Goal: Information Seeking & Learning: Learn about a topic

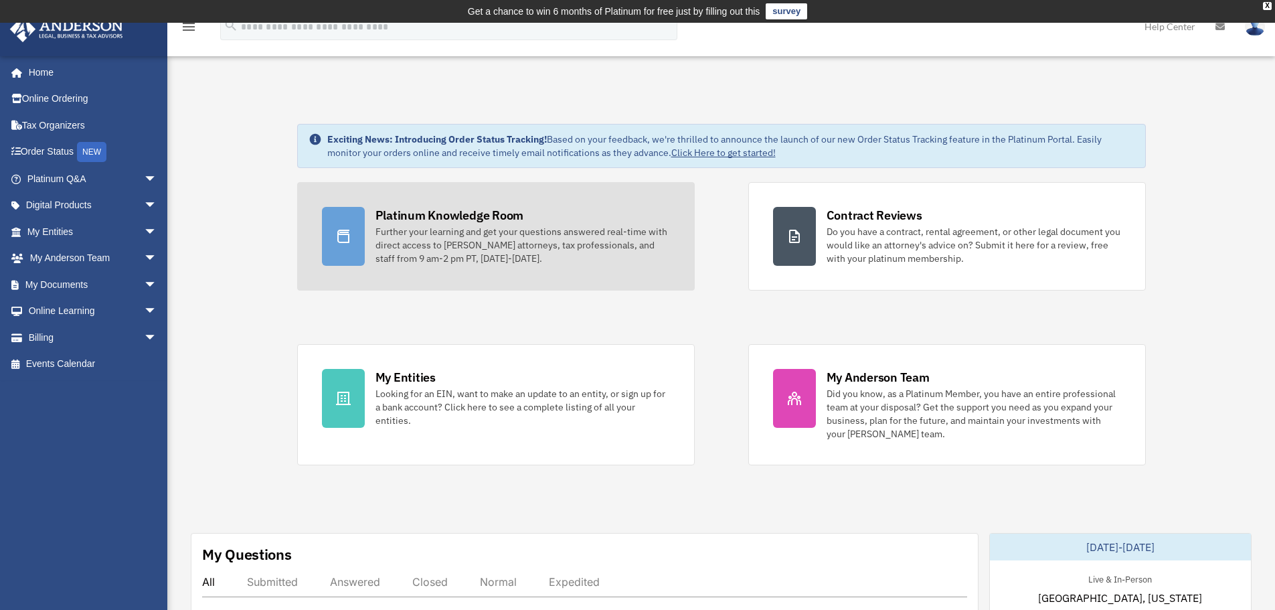
click at [458, 220] on div "Platinum Knowledge Room" at bounding box center [450, 215] width 149 height 17
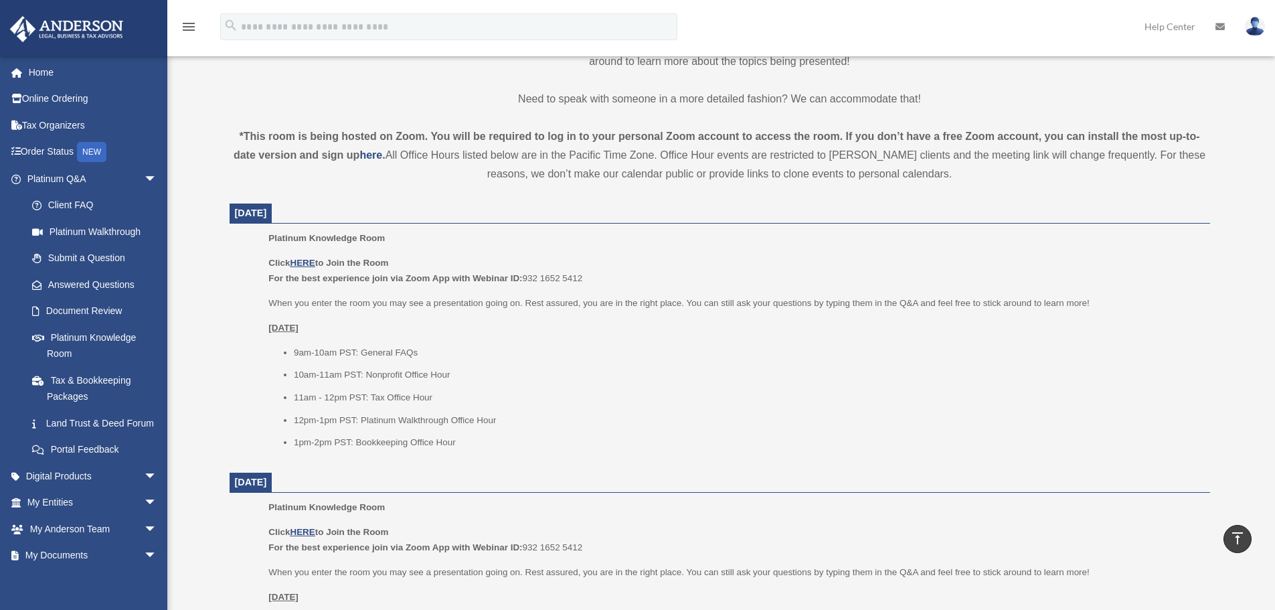
scroll to position [424, 0]
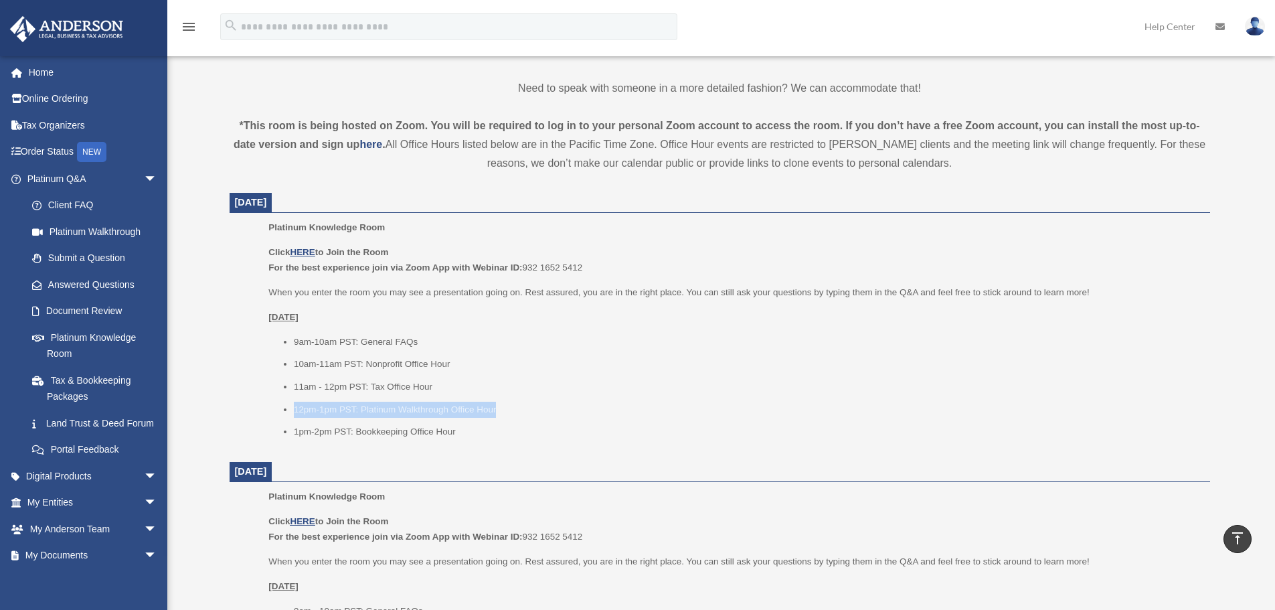
drag, startPoint x: 502, startPoint y: 413, endPoint x: 295, endPoint y: 408, distance: 206.9
click at [295, 408] on li "12pm-1pm PST: Platinum Walkthrough Office Hour" at bounding box center [747, 410] width 907 height 16
click at [299, 408] on li "12pm-1pm PST: Platinum Walkthrough Office Hour" at bounding box center [747, 410] width 907 height 16
drag, startPoint x: 291, startPoint y: 409, endPoint x: 512, endPoint y: 414, distance: 220.3
click at [512, 414] on ul "9am-10am PST: General FAQs 10am-11am PST: Nonprofit Office Hour 11am - 12pm PST…" at bounding box center [734, 387] width 932 height 106
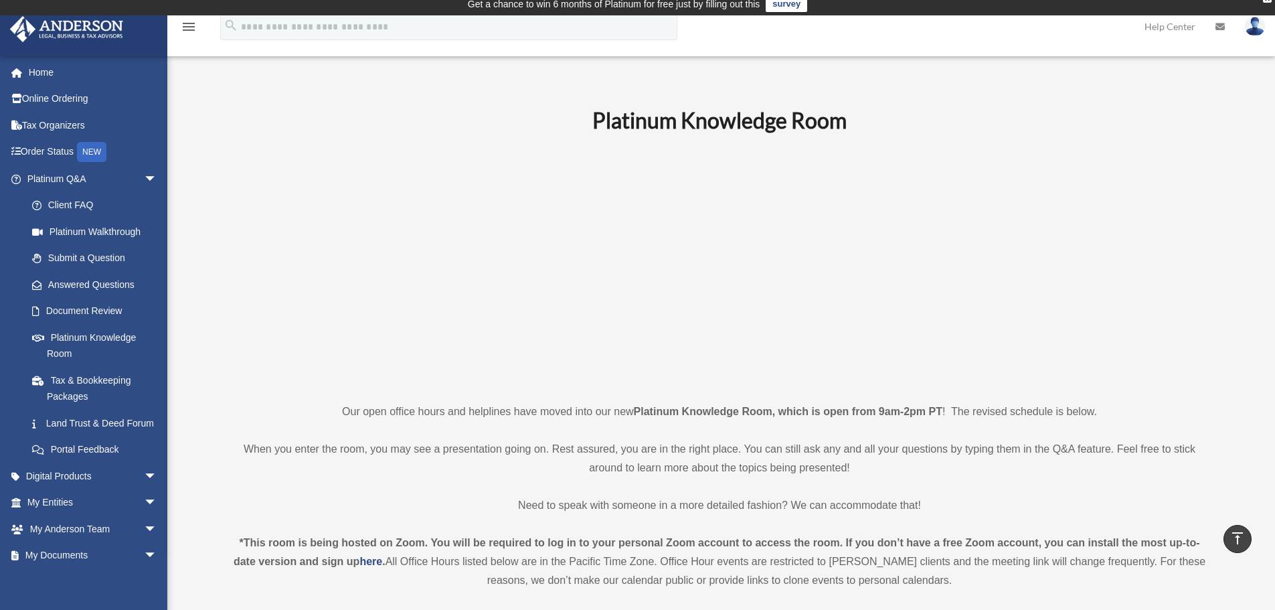
scroll to position [0, 0]
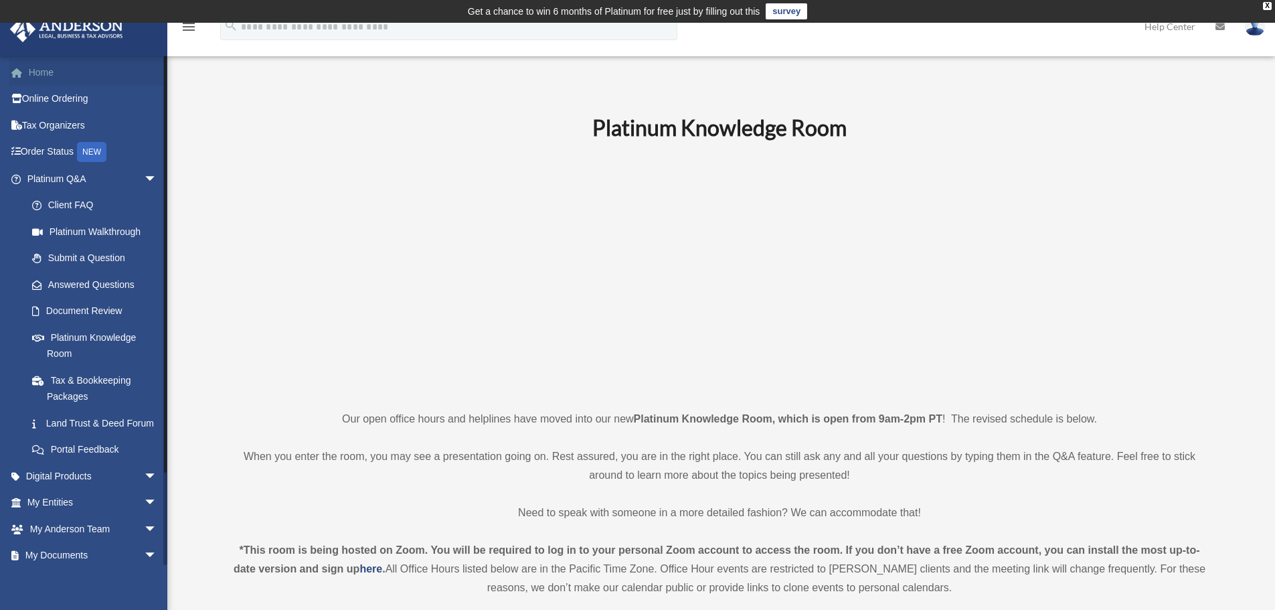
click at [34, 68] on link "Home" at bounding box center [93, 72] width 168 height 27
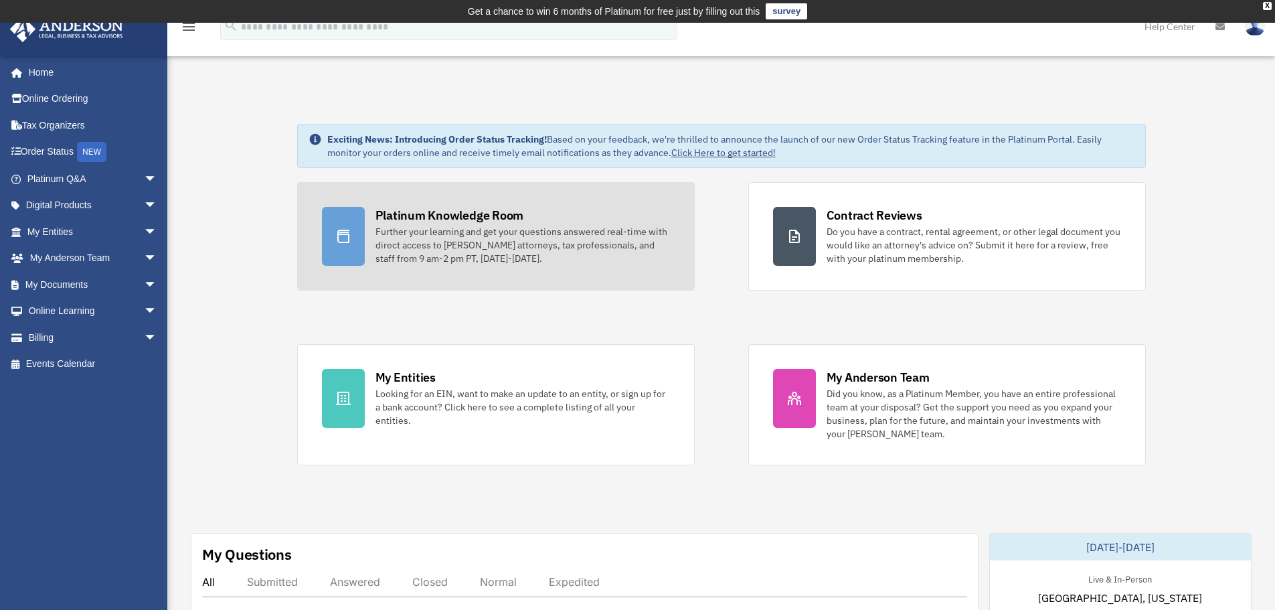
click at [418, 246] on div "Further your learning and get your questions answered real-time with direct acc…" at bounding box center [523, 245] width 295 height 40
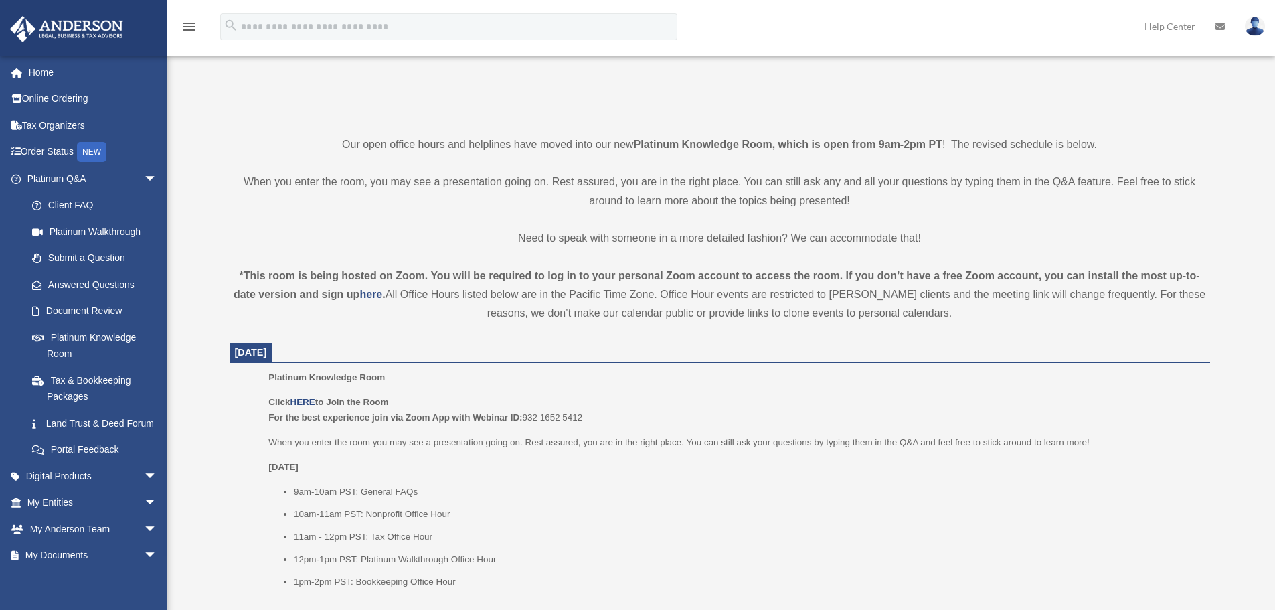
scroll to position [402, 0]
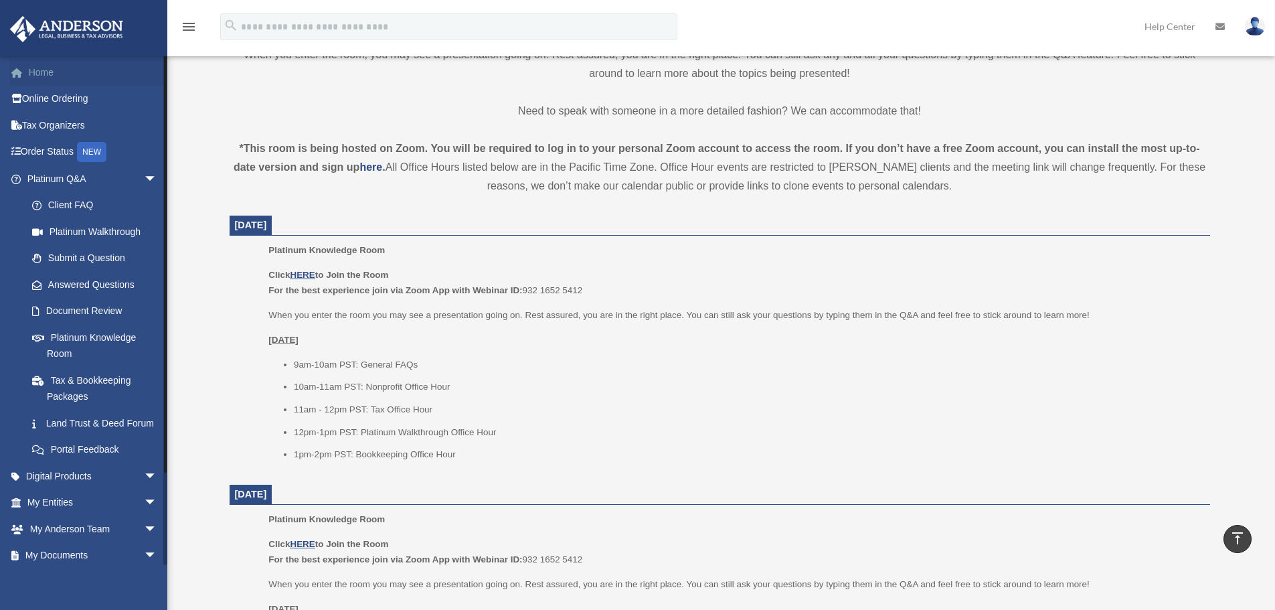
click at [52, 71] on link "Home" at bounding box center [93, 72] width 168 height 27
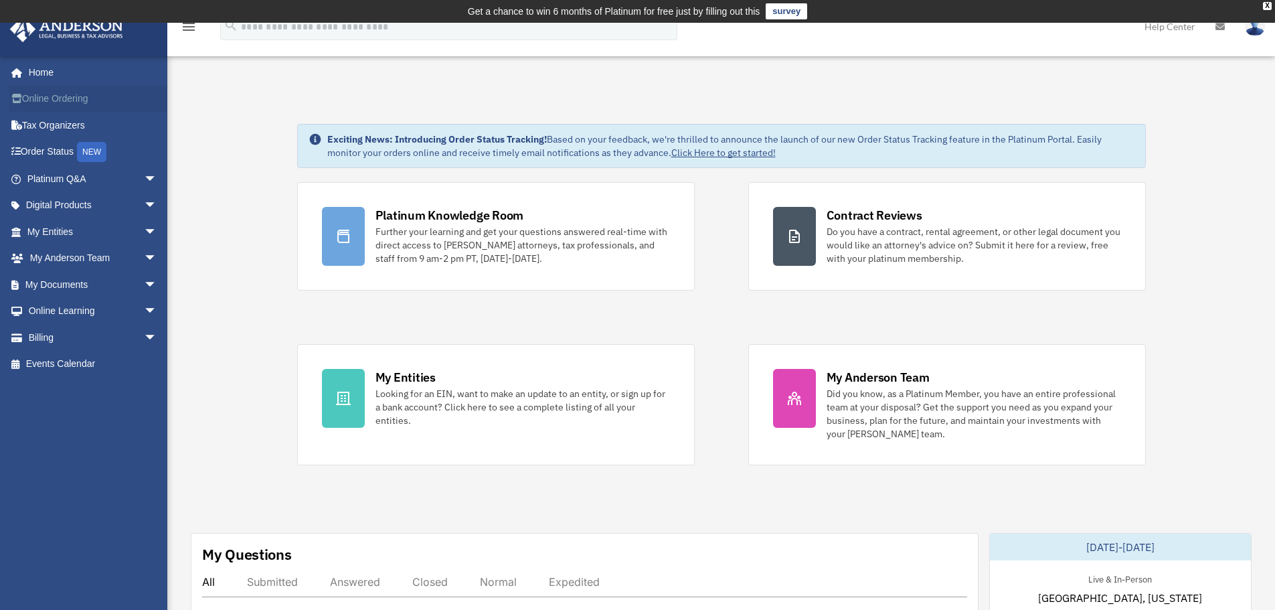
click at [55, 106] on link "Online Ordering" at bounding box center [93, 99] width 168 height 27
click at [144, 177] on span "arrow_drop_down" at bounding box center [157, 178] width 27 height 27
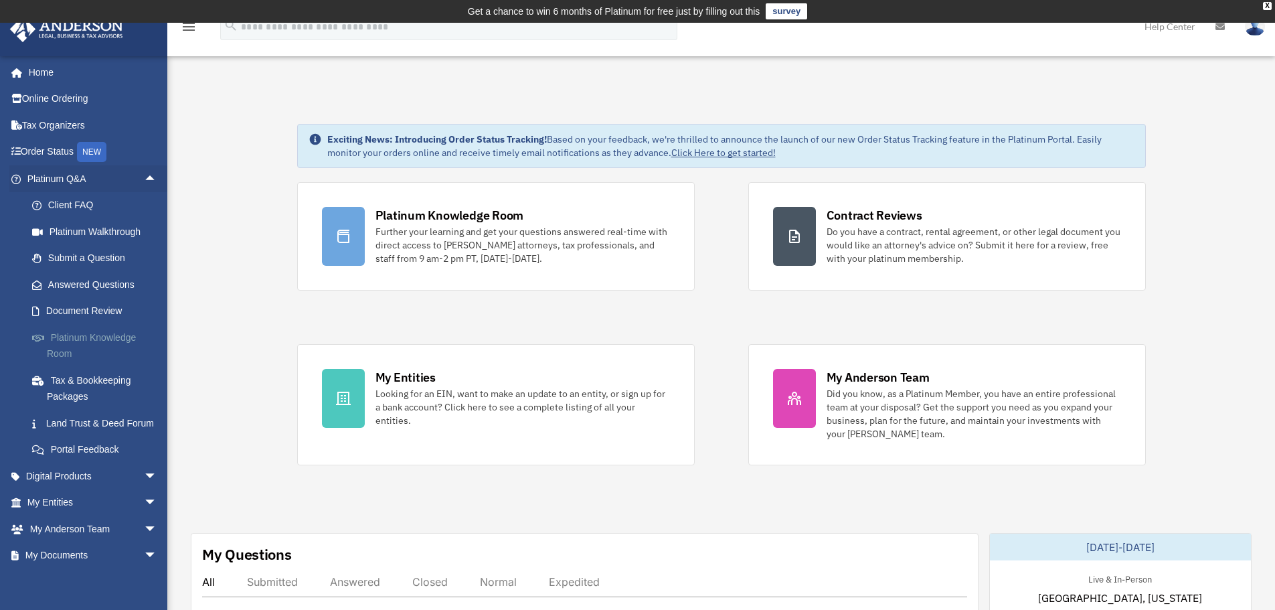
click at [86, 337] on link "Platinum Knowledge Room" at bounding box center [98, 345] width 159 height 43
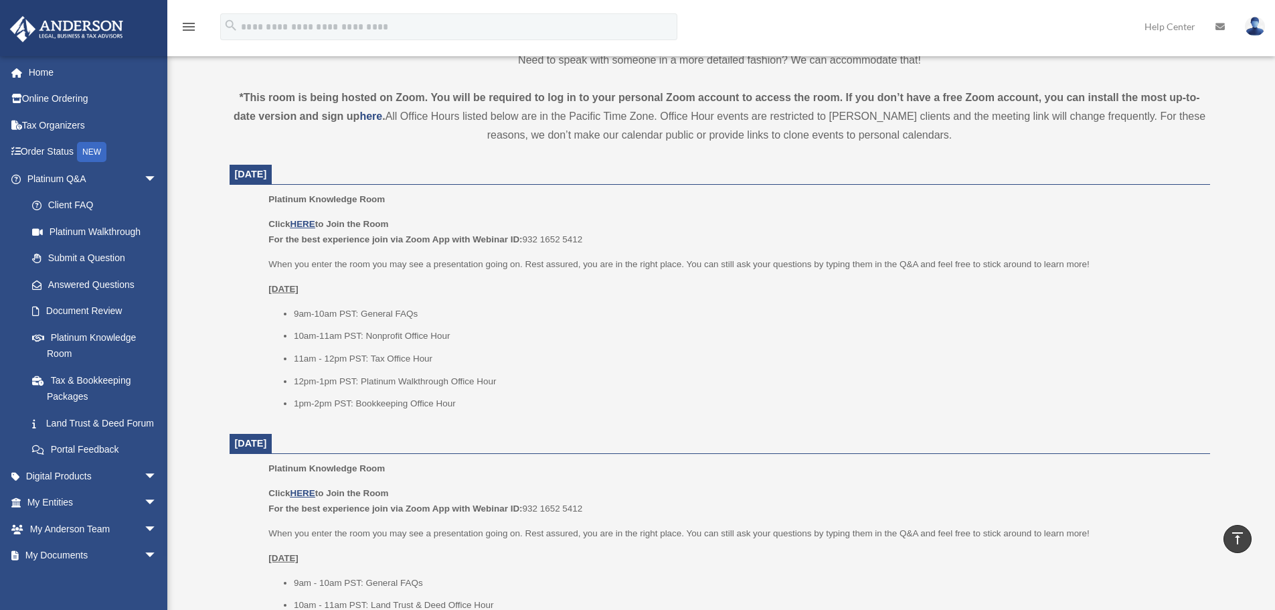
scroll to position [476, 0]
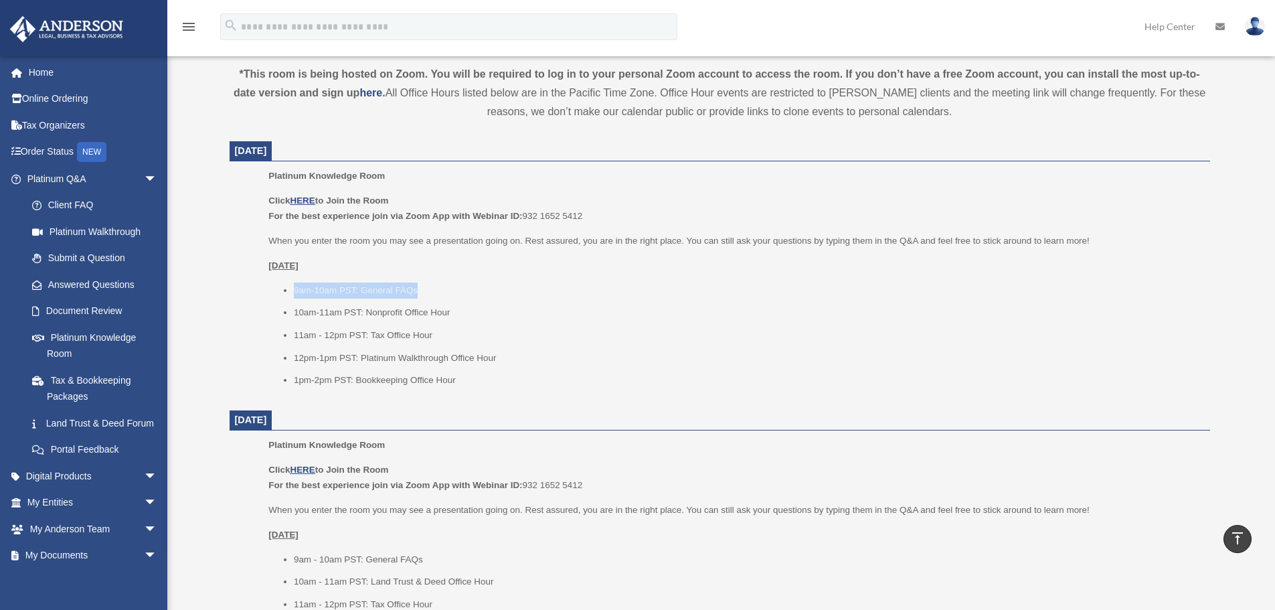
drag, startPoint x: 293, startPoint y: 292, endPoint x: 441, endPoint y: 292, distance: 148.6
click at [441, 292] on ul "9am-10am PST: General FAQs 10am-11am PST: Nonprofit Office Hour 11am - 12pm PST…" at bounding box center [734, 336] width 932 height 106
click at [429, 291] on li "9am-10am PST: General FAQs" at bounding box center [747, 291] width 907 height 16
drag, startPoint x: 296, startPoint y: 311, endPoint x: 536, endPoint y: 312, distance: 239.7
click at [536, 312] on li "10am-11am PST: Nonprofit Office Hour" at bounding box center [747, 313] width 907 height 16
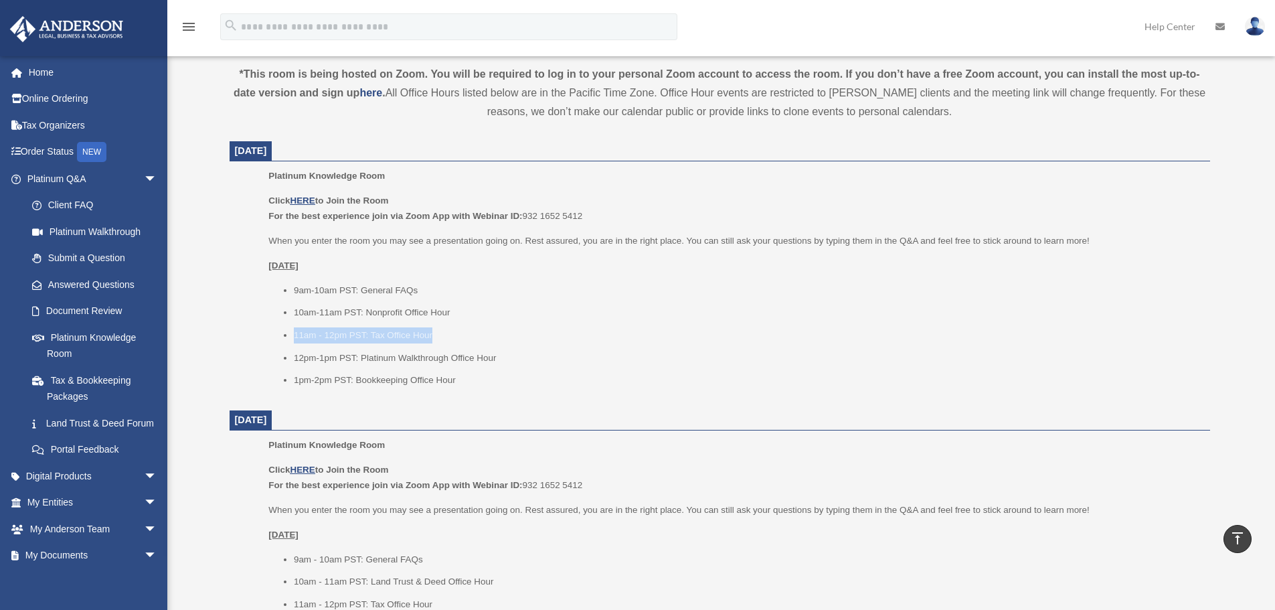
drag, startPoint x: 296, startPoint y: 335, endPoint x: 473, endPoint y: 333, distance: 177.4
click at [473, 333] on li "11am - 12pm PST: Tax Office Hour" at bounding box center [747, 335] width 907 height 16
drag, startPoint x: 293, startPoint y: 360, endPoint x: 508, endPoint y: 362, distance: 215.6
click at [508, 362] on ul "9am-10am PST: General FAQs 10am-11am PST: Nonprofit Office Hour 11am - 12pm PST…" at bounding box center [734, 336] width 932 height 106
click at [506, 361] on li "12pm-1pm PST: Platinum Walkthrough Office Hour" at bounding box center [747, 358] width 907 height 16
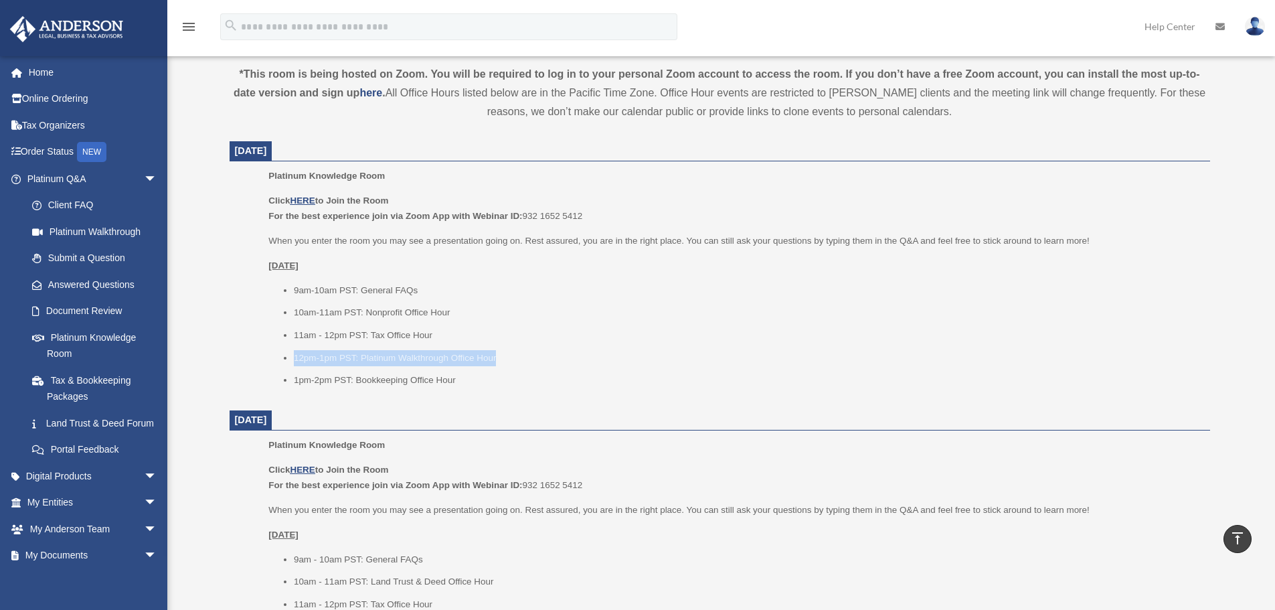
drag, startPoint x: 503, startPoint y: 360, endPoint x: 285, endPoint y: 365, distance: 217.7
click at [294, 365] on li "12pm-1pm PST: Platinum Walkthrough Office Hour" at bounding box center [747, 358] width 907 height 16
